Goal: Task Accomplishment & Management: Use online tool/utility

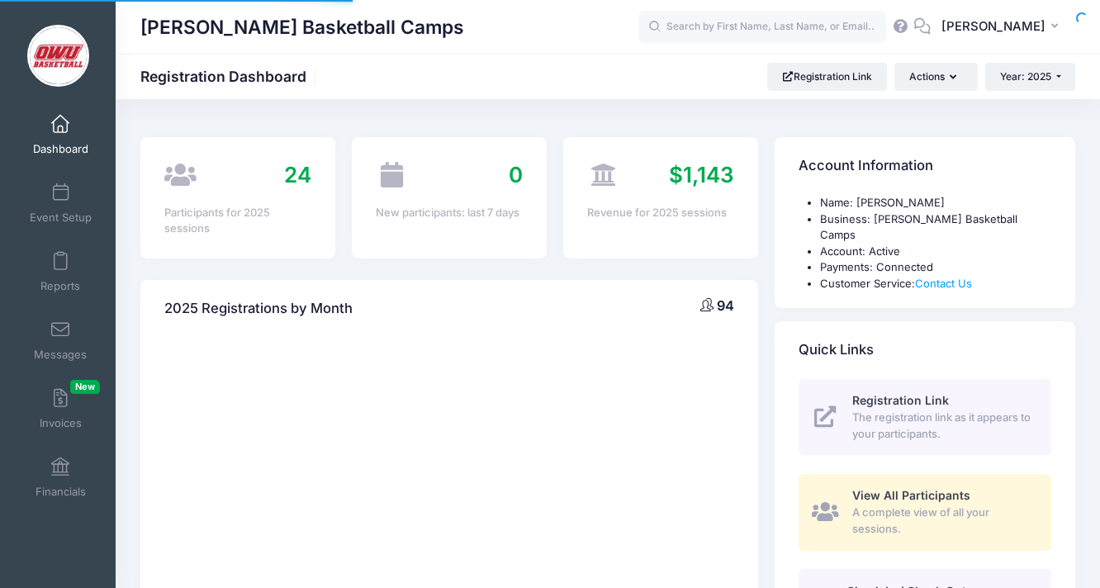
select select
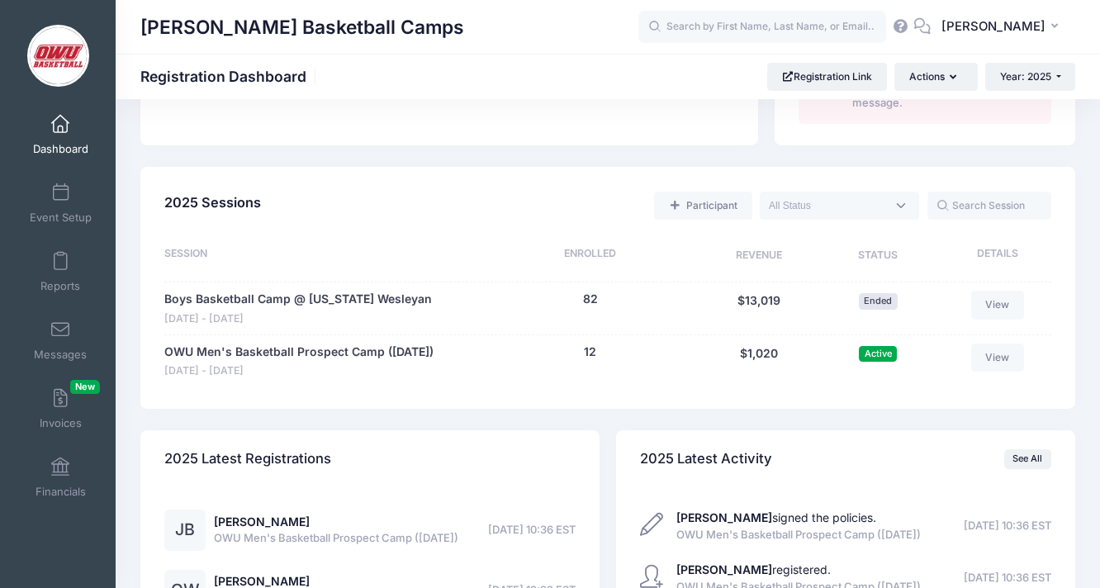
scroll to position [791, 0]
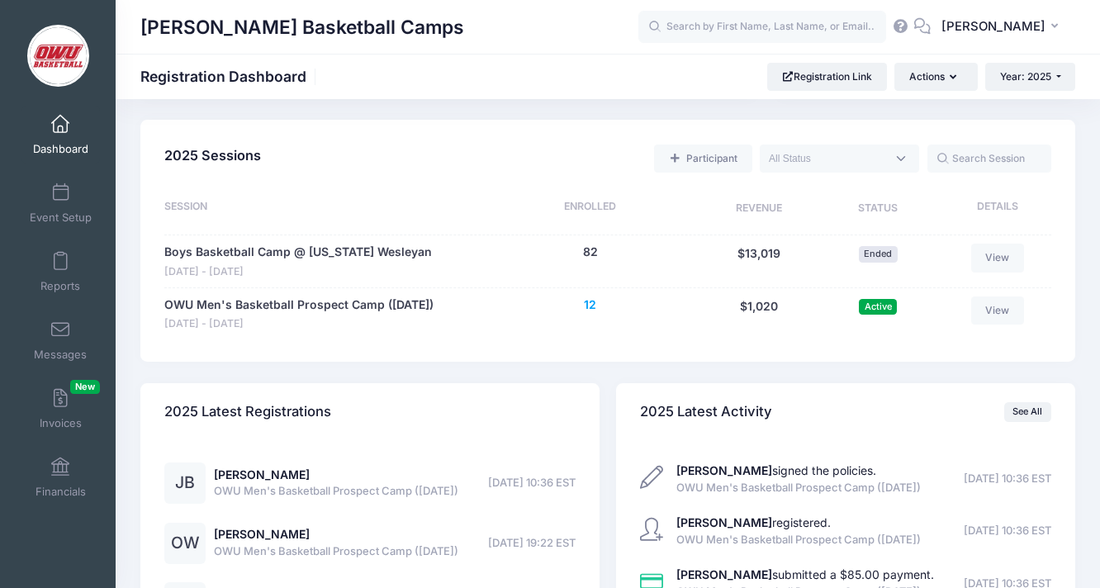
click at [589, 296] on button "12" at bounding box center [590, 304] width 12 height 17
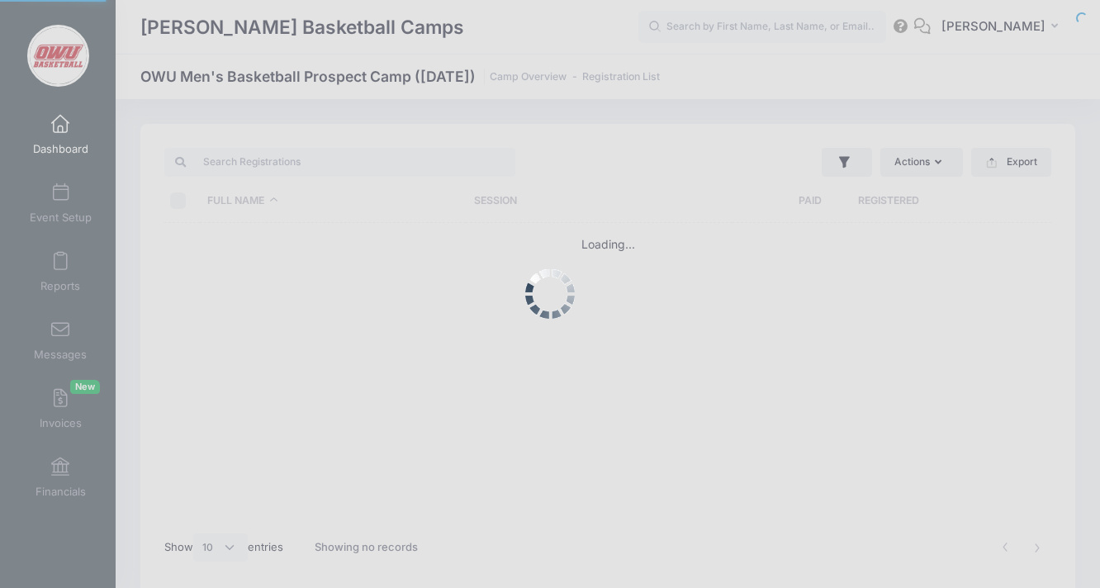
select select "10"
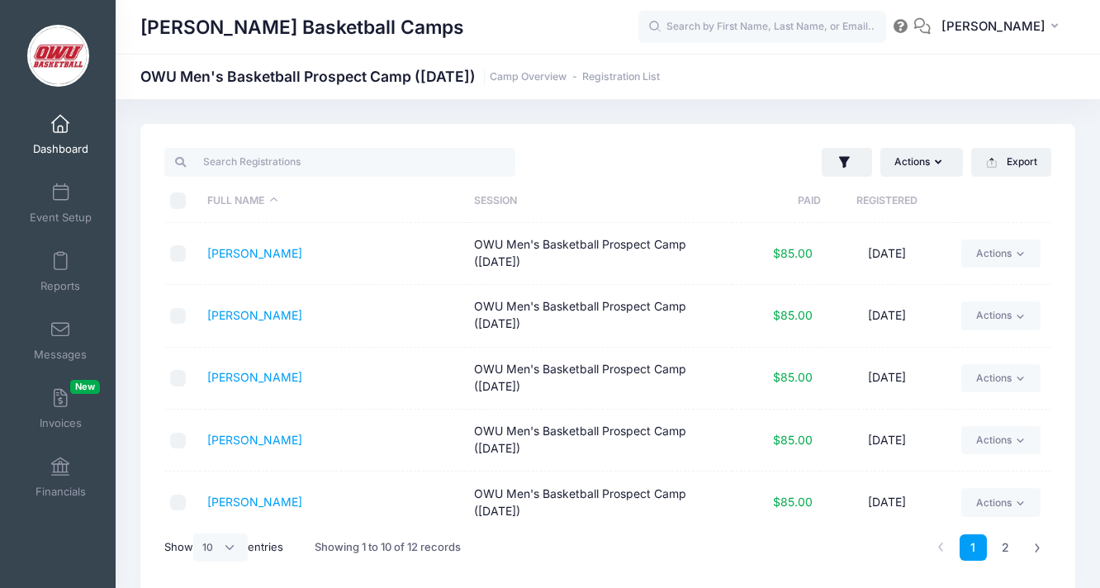
click at [857, 198] on th "Registered" at bounding box center [887, 201] width 133 height 44
click at [266, 250] on link "[PERSON_NAME]" at bounding box center [254, 253] width 95 height 14
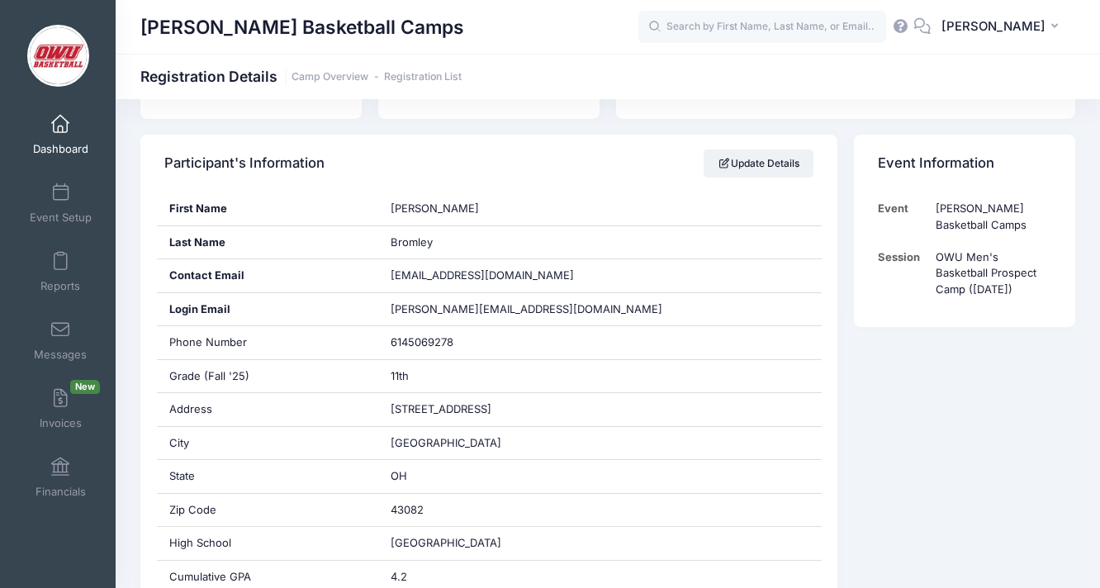
scroll to position [254, 0]
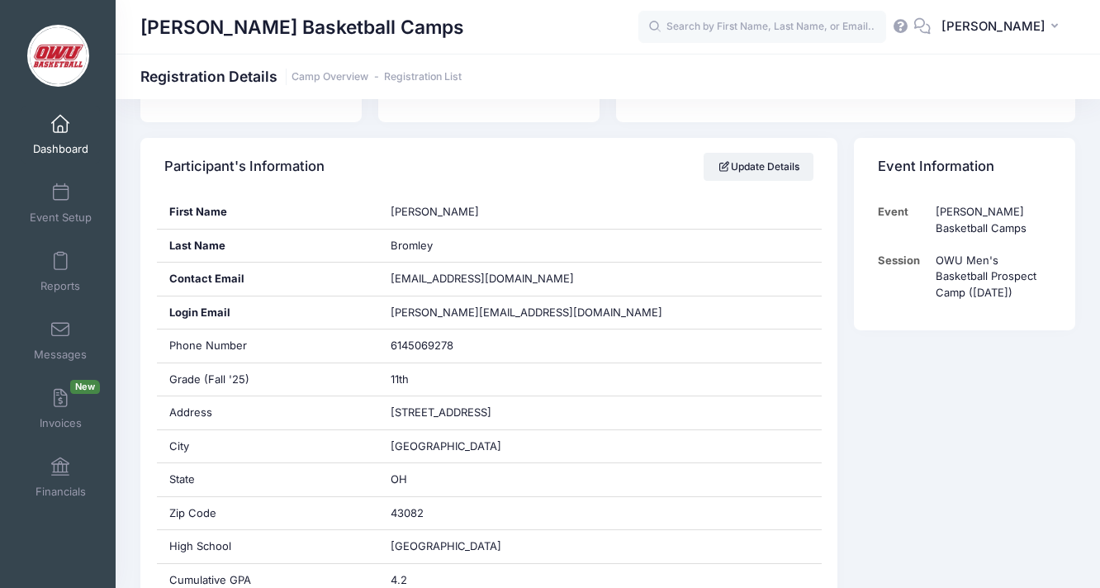
click at [421, 71] on link "Registration List" at bounding box center [423, 77] width 78 height 12
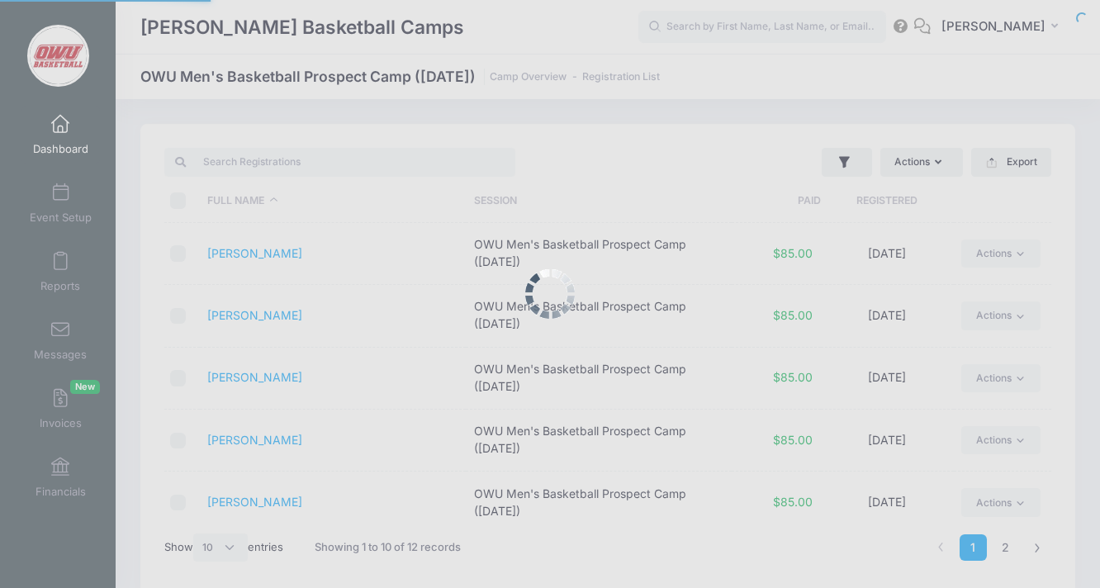
select select "10"
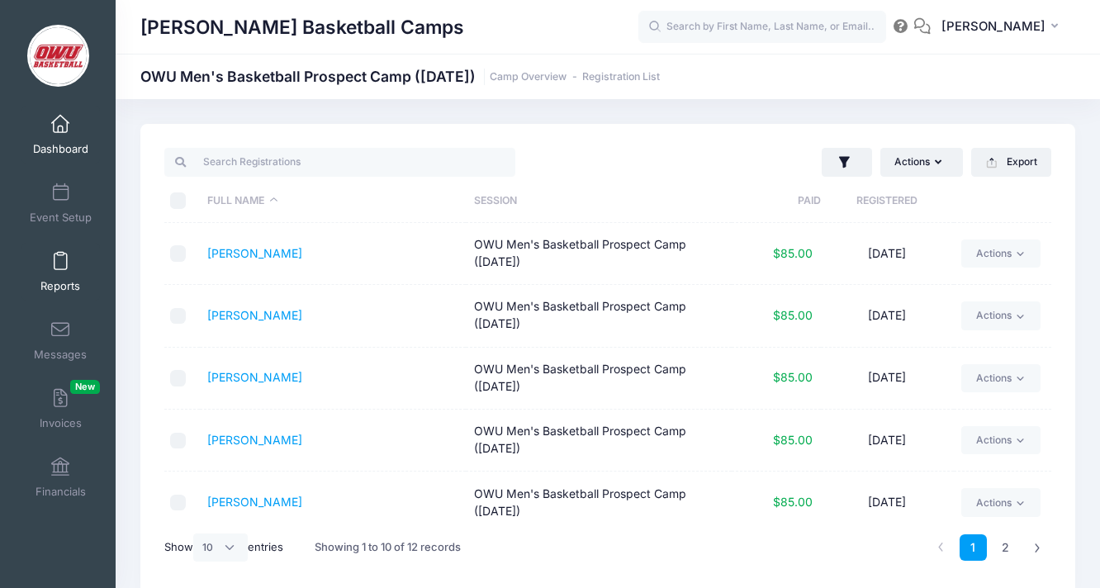
click at [51, 277] on link "Reports" at bounding box center [60, 272] width 78 height 58
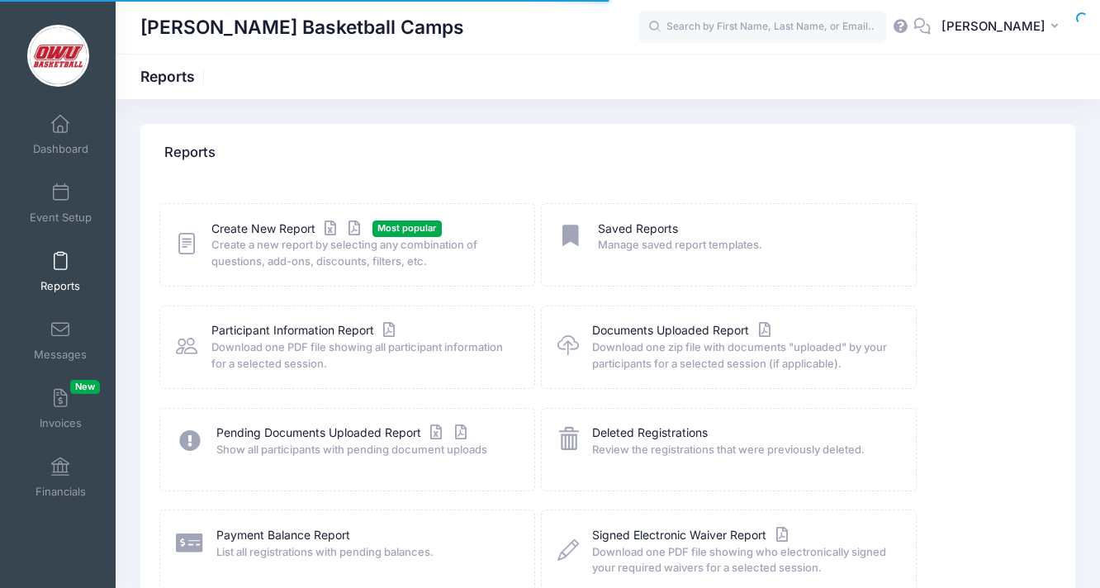
click at [302, 219] on div "Create New Report Most popular Create a new report by selecting any combination…" at bounding box center [347, 244] width 376 height 83
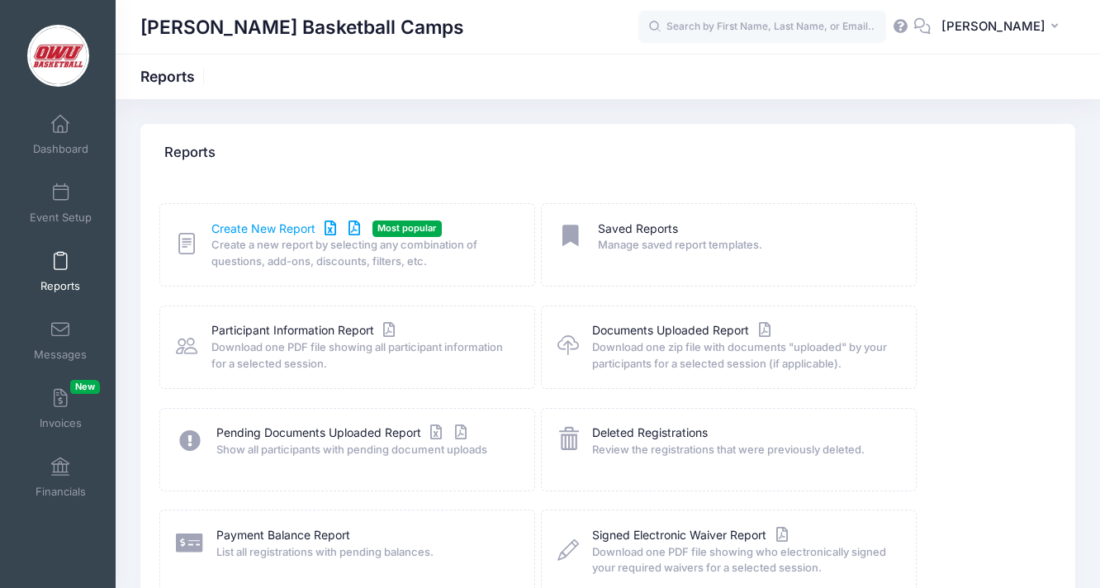
click at [302, 224] on link "Create New Report" at bounding box center [288, 228] width 154 height 17
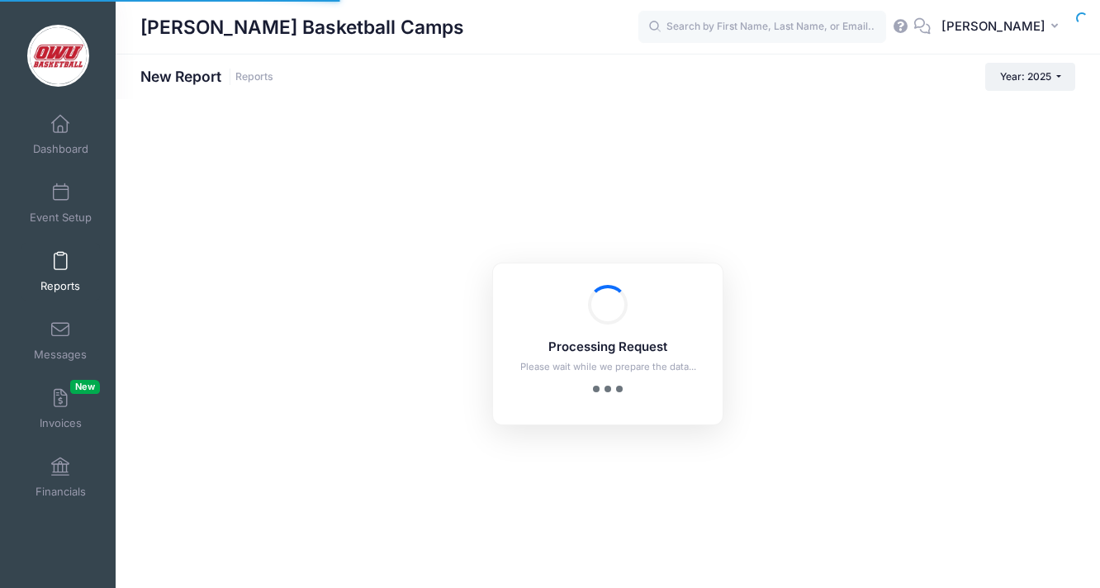
checkbox input "true"
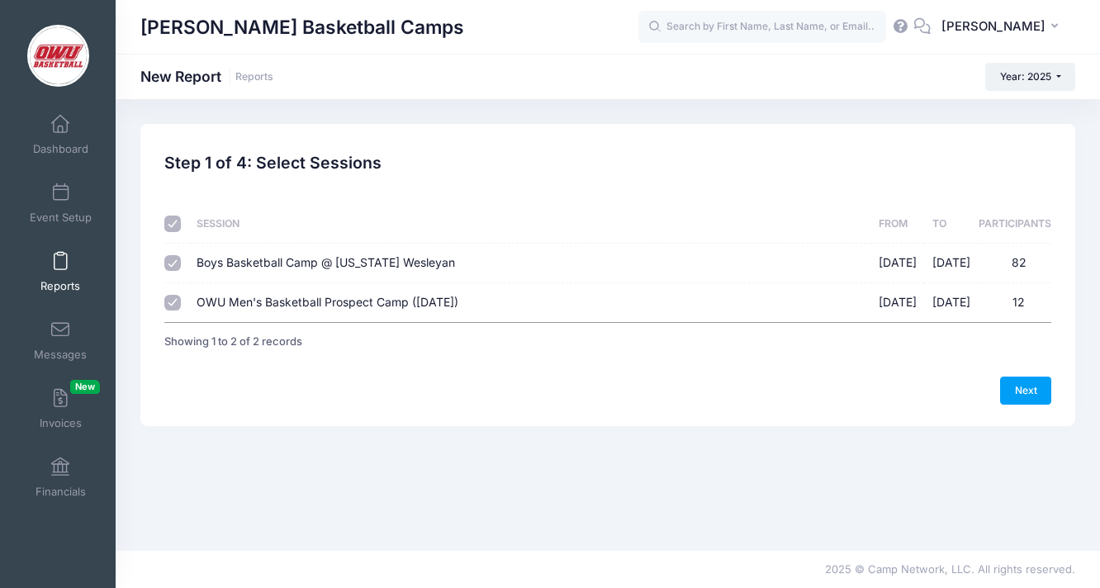
click at [227, 270] on label "Boys Basketball Camp @ Ohio Wesleyan 06/09/2025 - 06/12/2025 82" at bounding box center [530, 262] width 666 height 17
click at [181, 270] on input "Boys Basketball Camp @ Ohio Wesleyan 06/09/2025 - 06/12/2025 82" at bounding box center [172, 263] width 17 height 17
checkbox input "false"
click at [1055, 382] on div "Previous Next Step 1 of 4: Select Sessions 1 Select Sessions 2 Select Informati…" at bounding box center [607, 275] width 935 height 302
click at [1038, 405] on div "Previous Next Step 1 of 4: Select Sessions 1 Select Sessions 2 Select Informati…" at bounding box center [607, 275] width 935 height 302
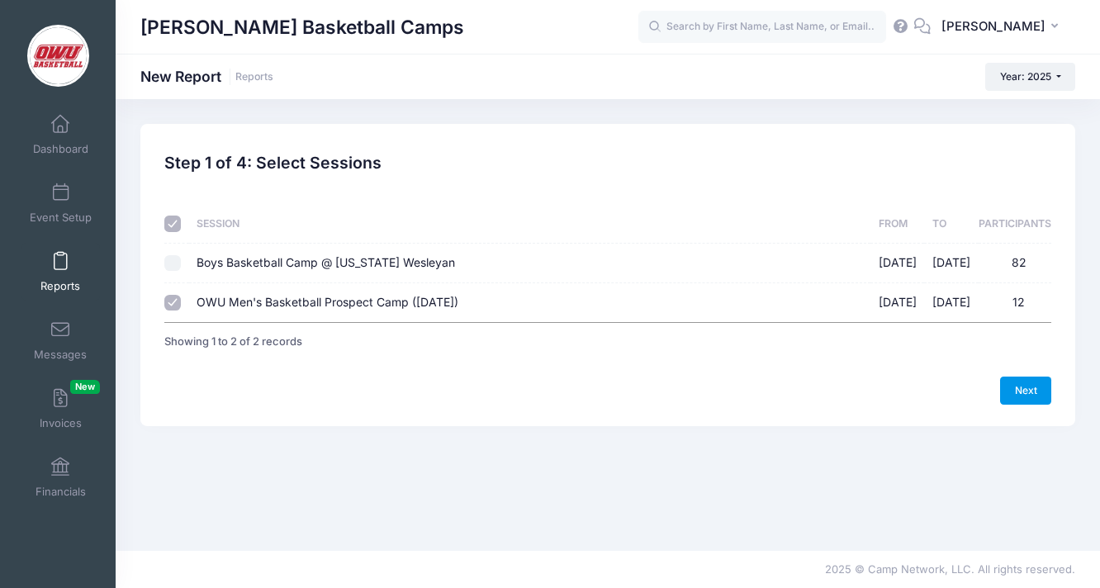
click at [1038, 396] on link "Next" at bounding box center [1025, 391] width 51 height 28
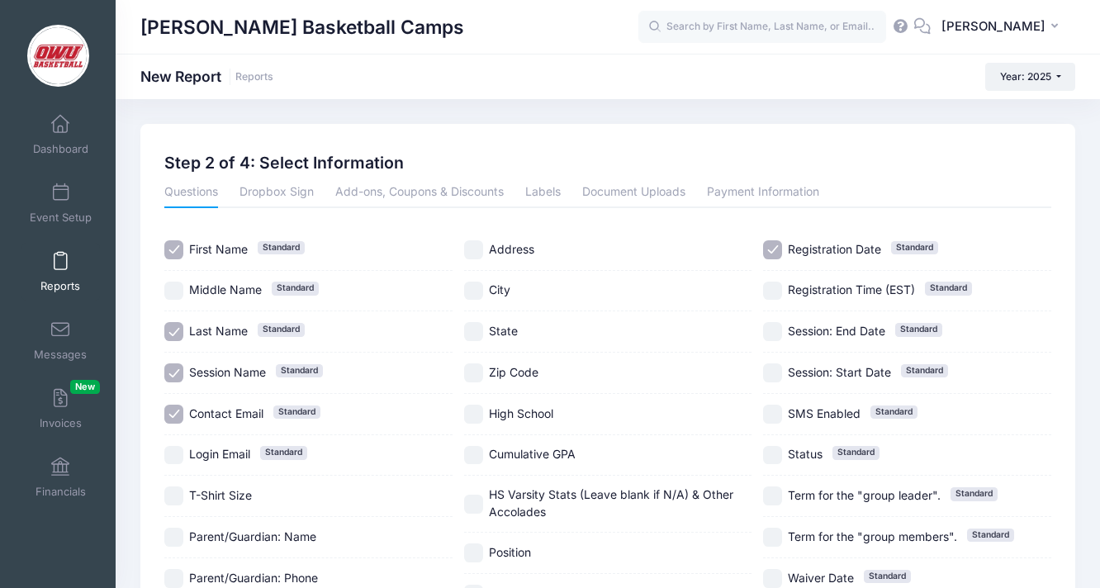
scroll to position [125, 0]
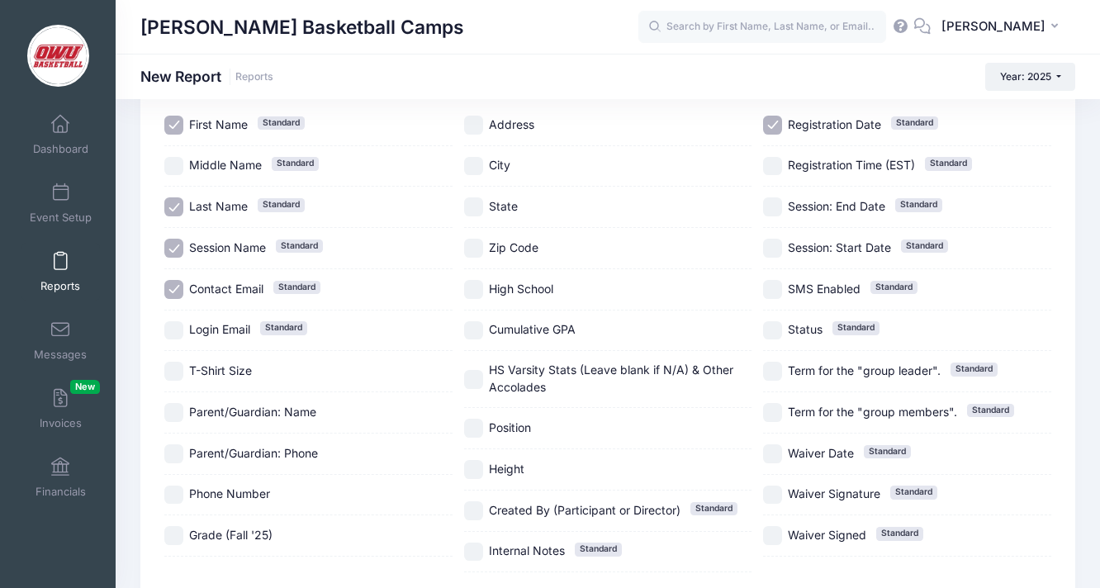
click at [265, 538] on span "Grade (Fall '25)" at bounding box center [230, 535] width 83 height 14
checkbox input "true"
click at [228, 287] on span "Contact Email" at bounding box center [226, 289] width 74 height 14
checkbox input "false"
click at [228, 257] on label "Session Name Standard" at bounding box center [308, 248] width 288 height 19
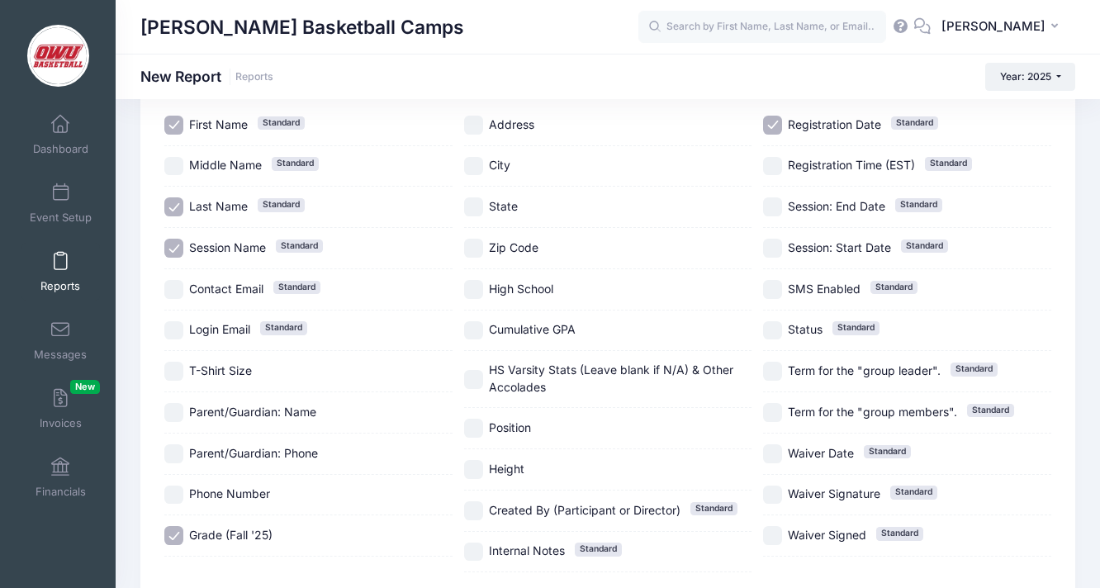
checkbox input "false"
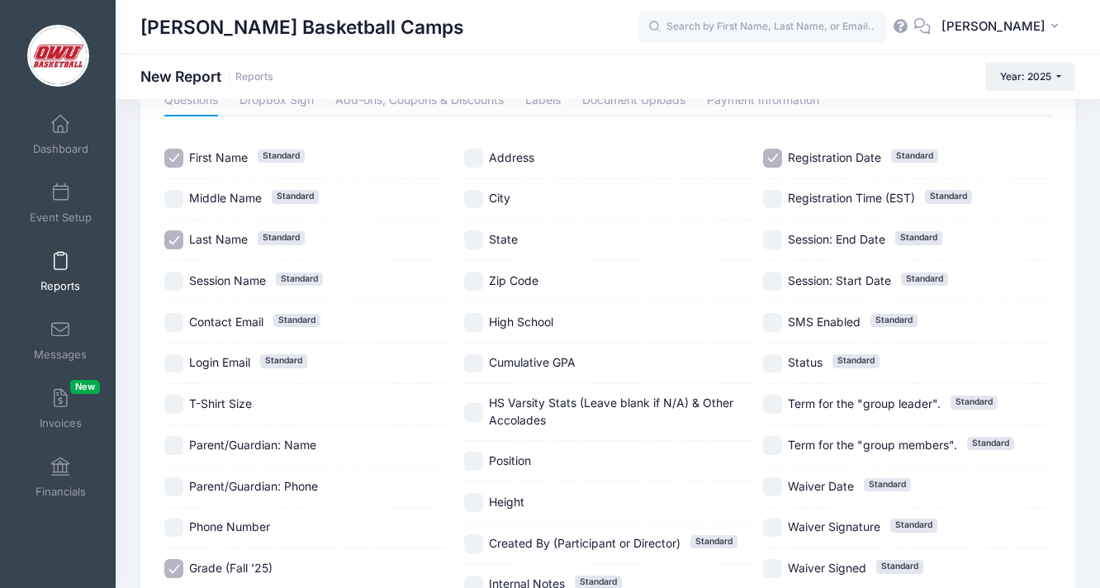
scroll to position [85, 0]
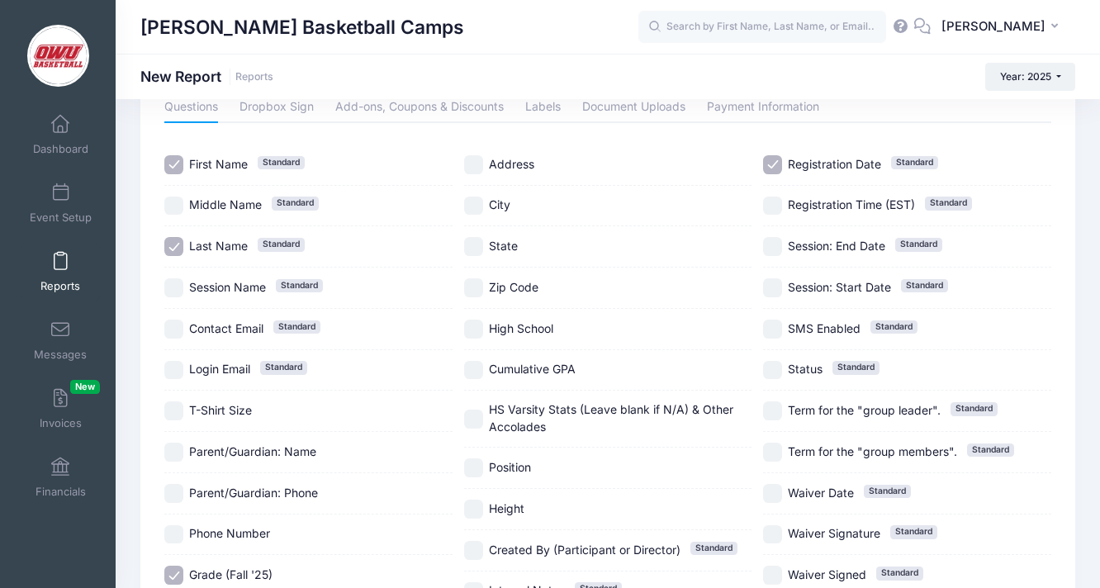
click at [504, 206] on span "City" at bounding box center [499, 204] width 21 height 14
checkbox input "true"
click at [504, 249] on span "State" at bounding box center [503, 246] width 29 height 14
checkbox input "true"
click at [520, 324] on span "High School" at bounding box center [521, 328] width 64 height 14
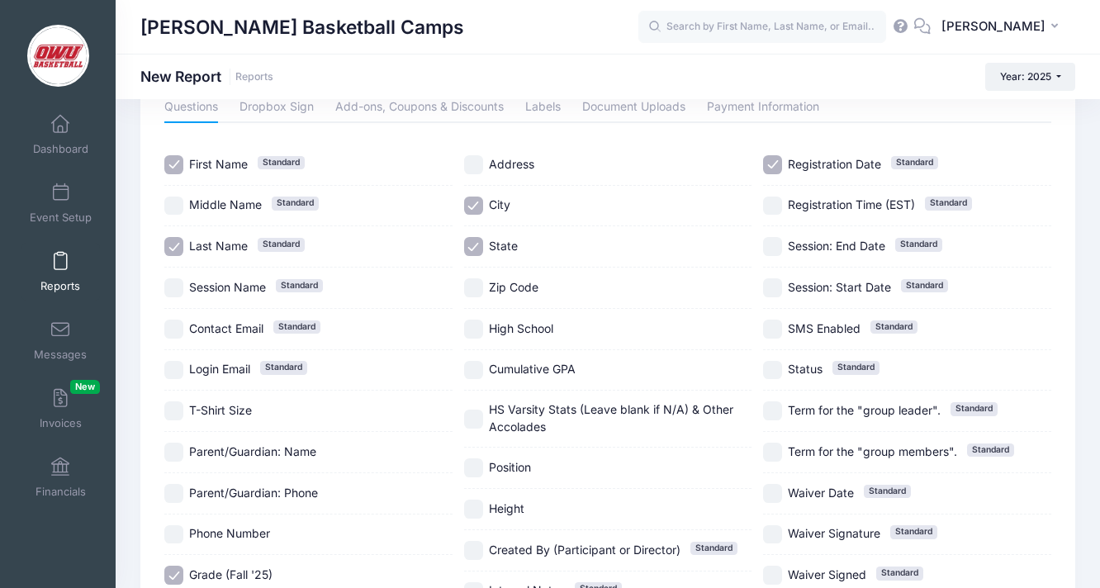
checkbox input "true"
click at [522, 362] on span "Cumulative GPA" at bounding box center [532, 369] width 87 height 14
checkbox input "true"
click at [519, 462] on span "Position" at bounding box center [510, 467] width 42 height 14
checkbox input "true"
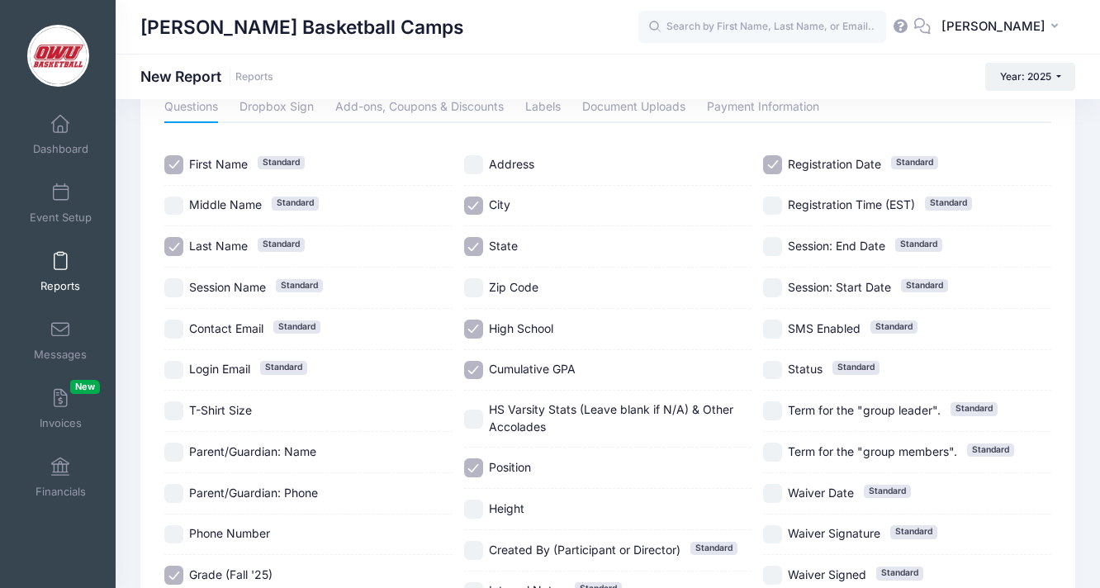
click at [517, 508] on span "Height" at bounding box center [507, 508] width 36 height 14
checkbox input "true"
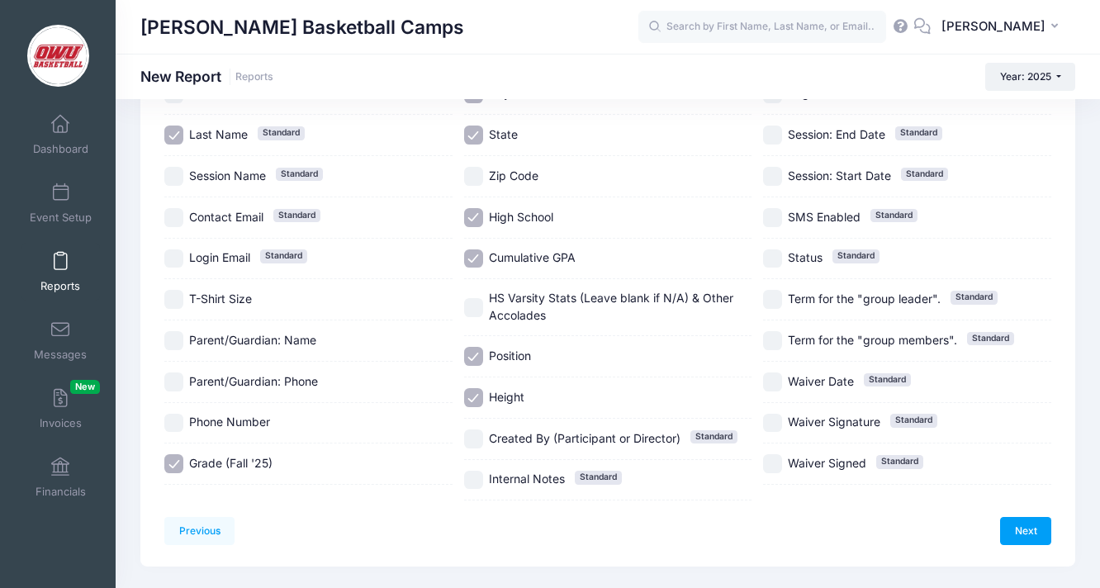
scroll to position [45, 0]
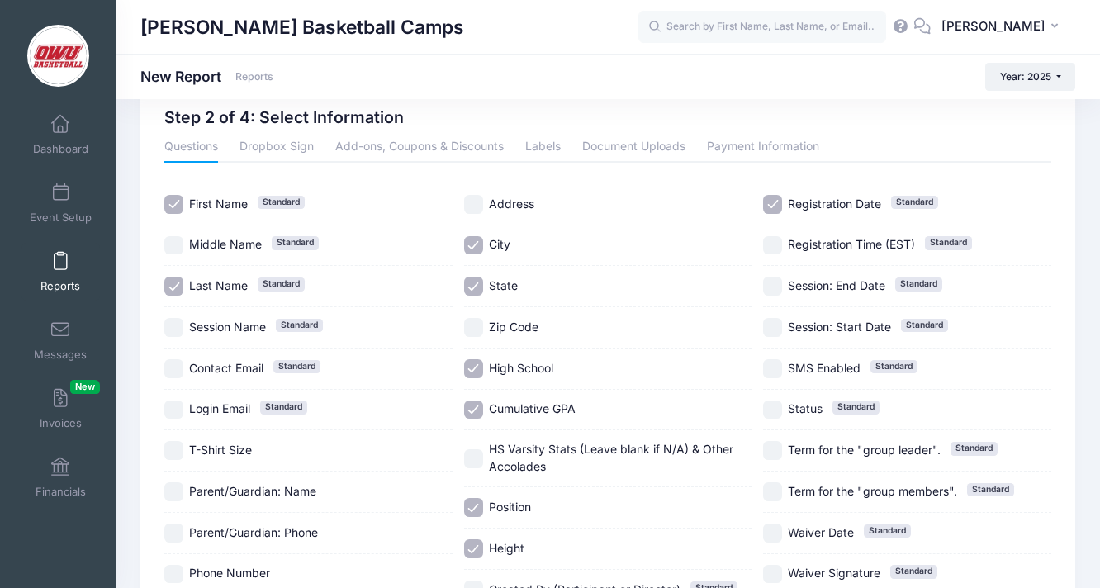
click at [800, 214] on div "Registration Date Standard" at bounding box center [907, 204] width 288 height 41
checkbox input "false"
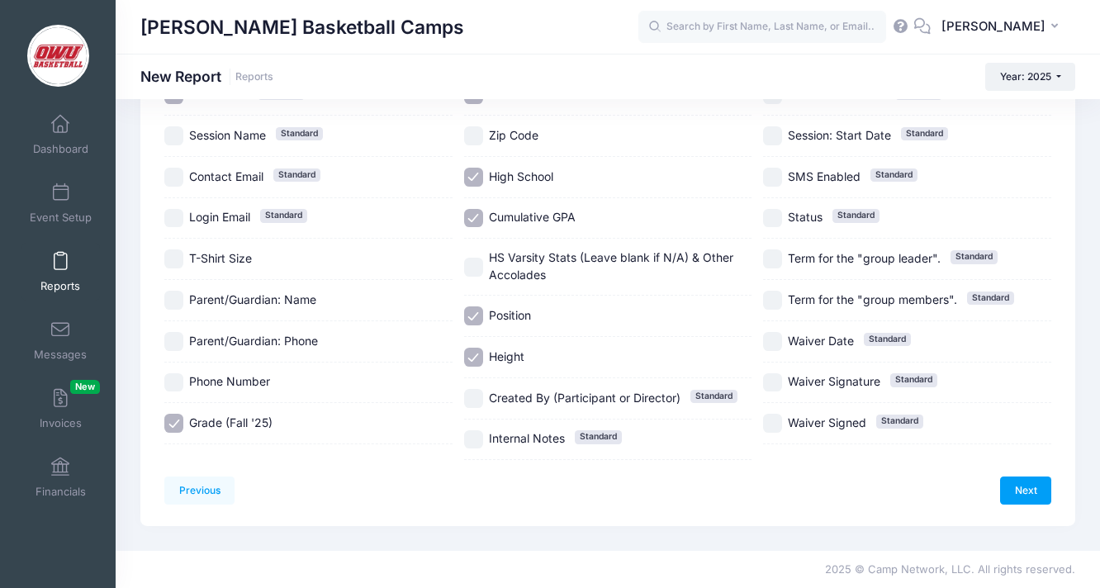
click at [231, 260] on span "T-Shirt Size" at bounding box center [220, 258] width 63 height 14
checkbox input "true"
click at [1024, 486] on link "Next" at bounding box center [1025, 490] width 51 height 28
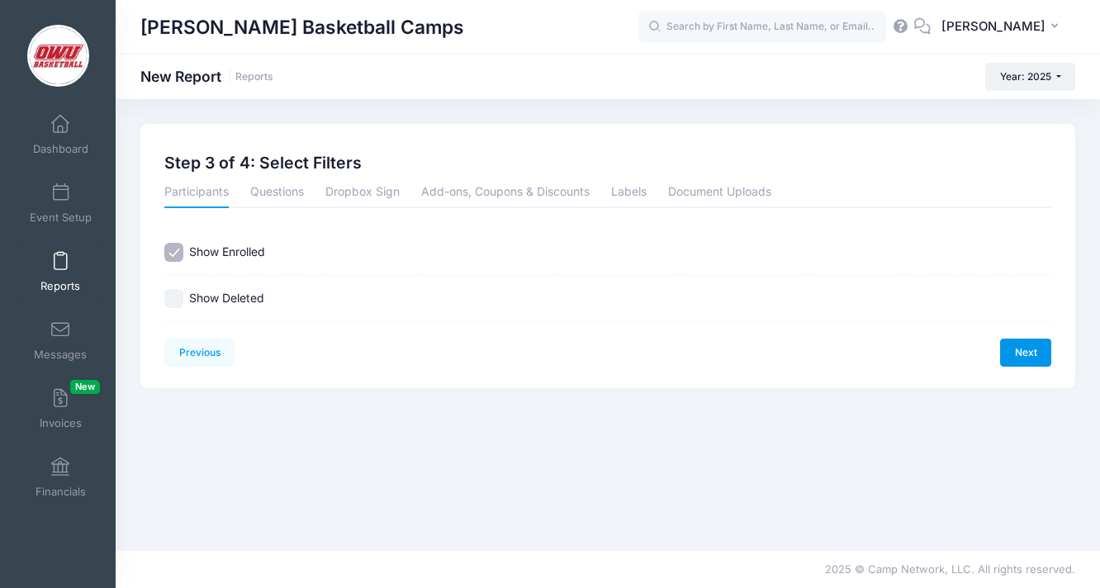
scroll to position [0, 0]
click at [1042, 350] on link "Next" at bounding box center [1025, 353] width 51 height 28
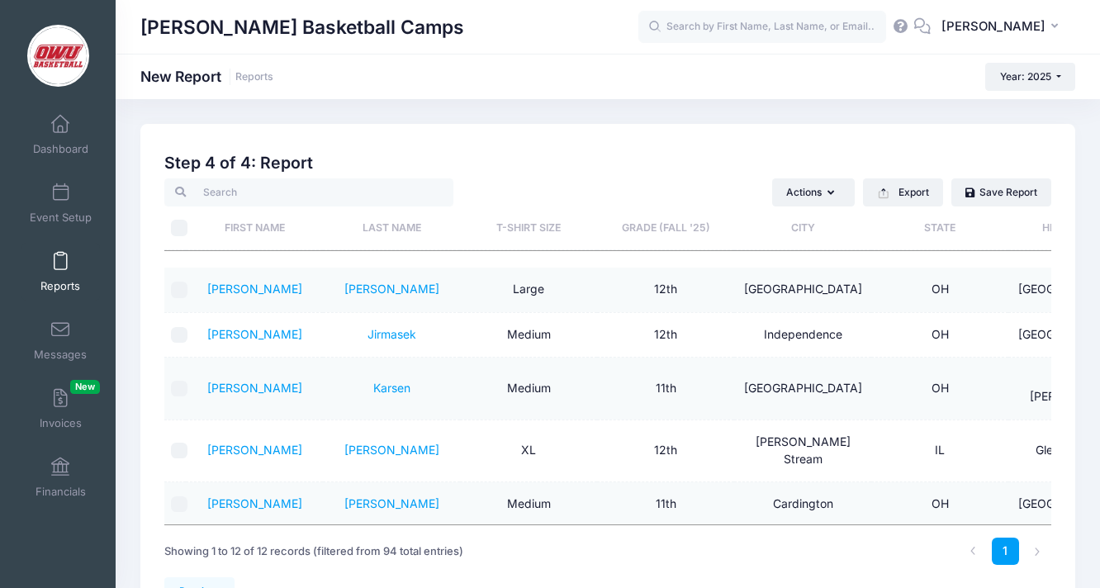
click at [688, 222] on th "Grade (Fall '25)" at bounding box center [665, 228] width 137 height 44
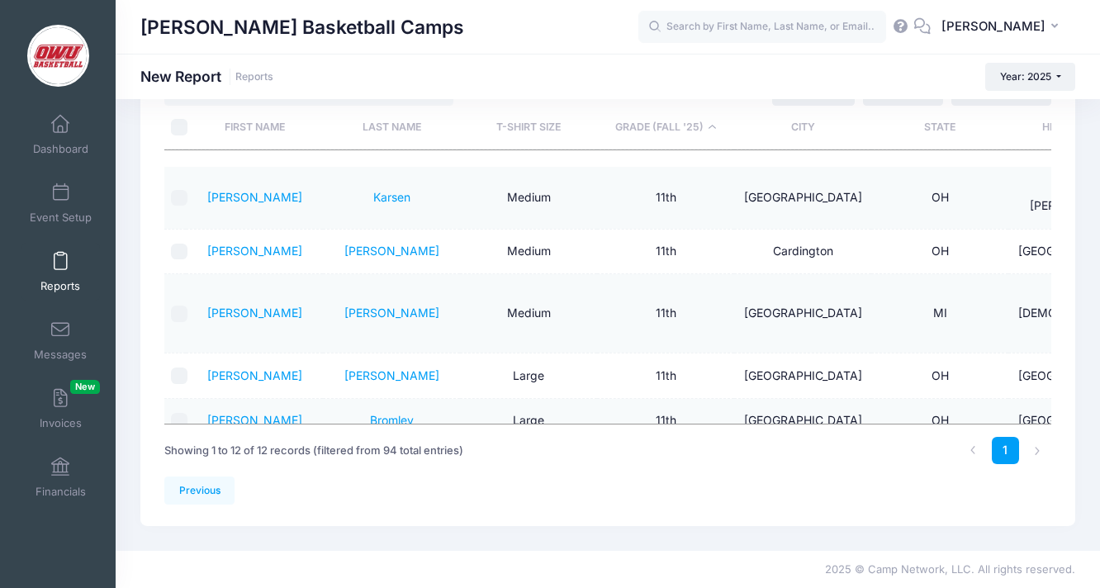
click at [575, 61] on div "David Vogel Basketball Camps New Report Reports Year: 2025 Year: 2025 Year: 202…" at bounding box center [608, 76] width 984 height 45
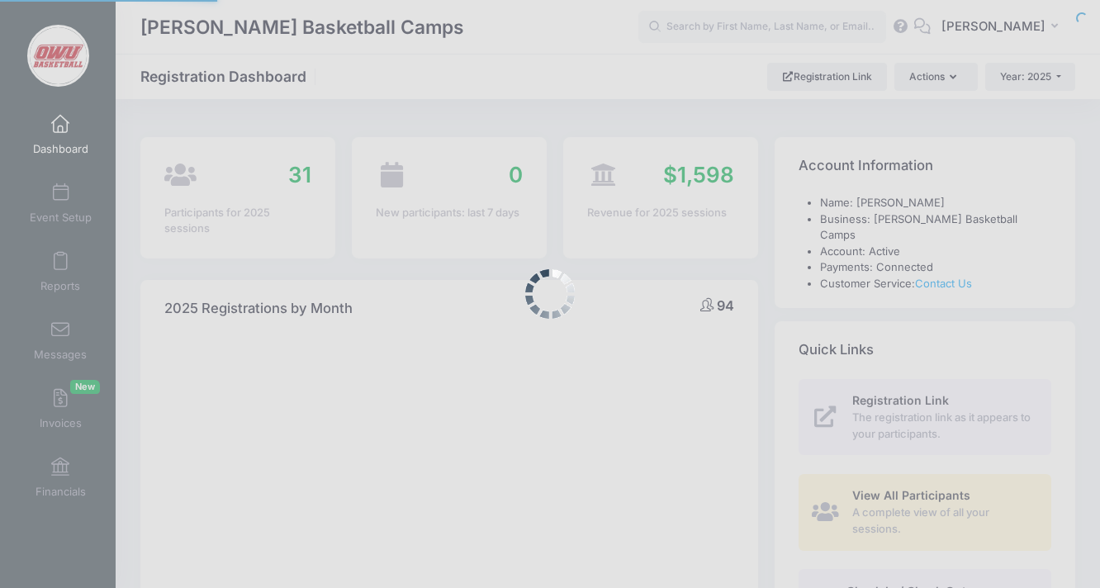
select select
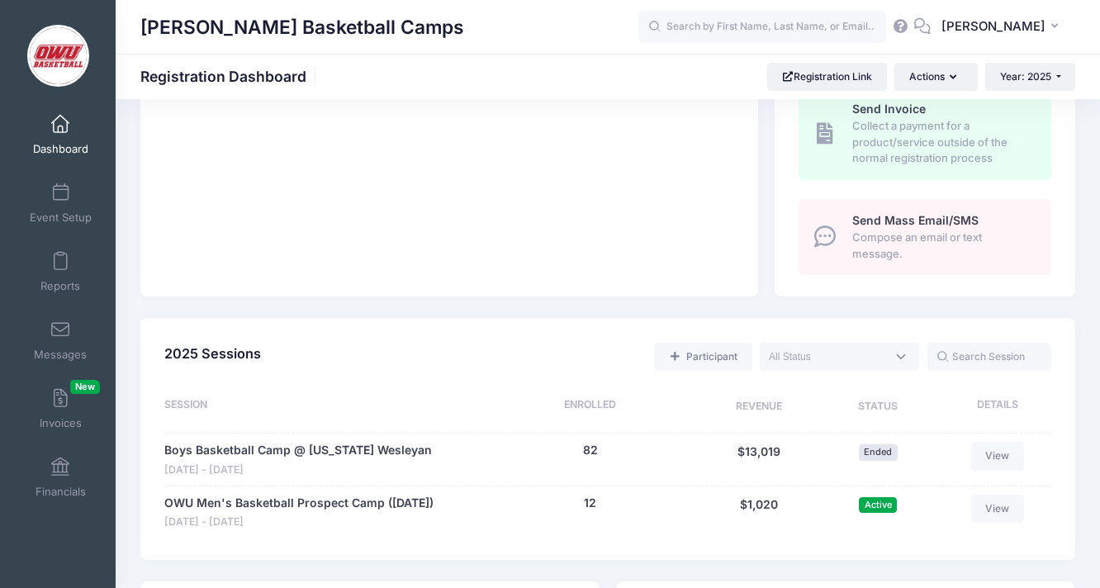
scroll to position [611, 0]
